Goal: Find specific page/section: Find specific page/section

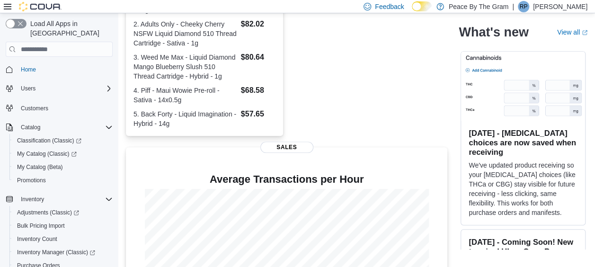
scroll to position [325, 0]
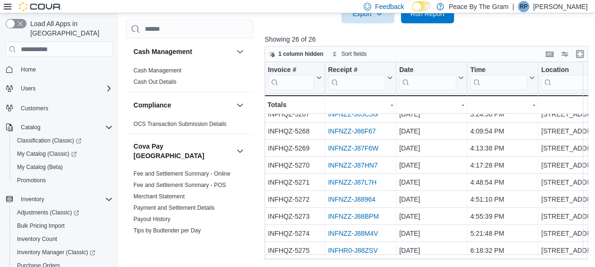
scroll to position [301, 0]
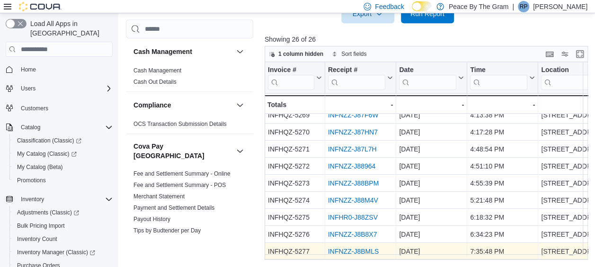
click at [356, 250] on div "INFNZZ-J8BMLS" at bounding box center [360, 251] width 65 height 11
drag, startPoint x: 356, startPoint y: 250, endPoint x: 346, endPoint y: 246, distance: 10.8
click at [346, 247] on link "INFNZZ-J8BMLS" at bounding box center [353, 251] width 51 height 8
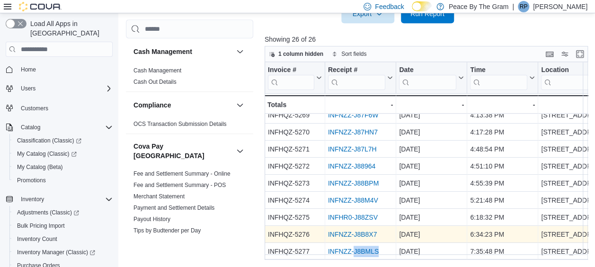
click at [358, 232] on link "INFNZZ-J8B8X7" at bounding box center [352, 234] width 49 height 8
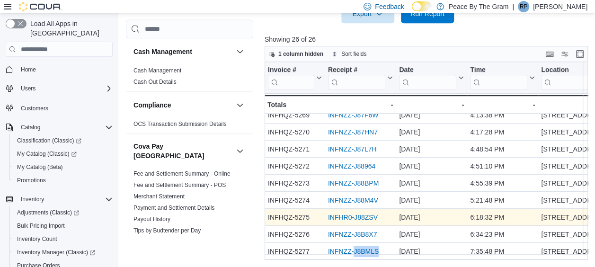
click at [361, 213] on link "INFHR0-J88ZSV" at bounding box center [353, 217] width 50 height 8
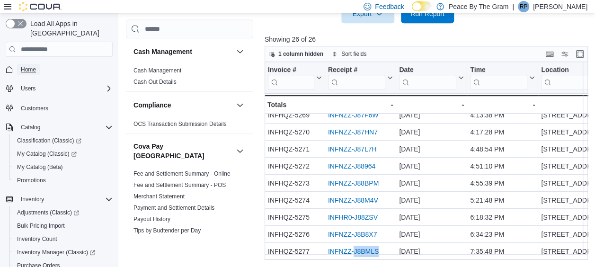
click at [37, 64] on link "Home" at bounding box center [28, 69] width 23 height 11
